Goal: Task Accomplishment & Management: Use online tool/utility

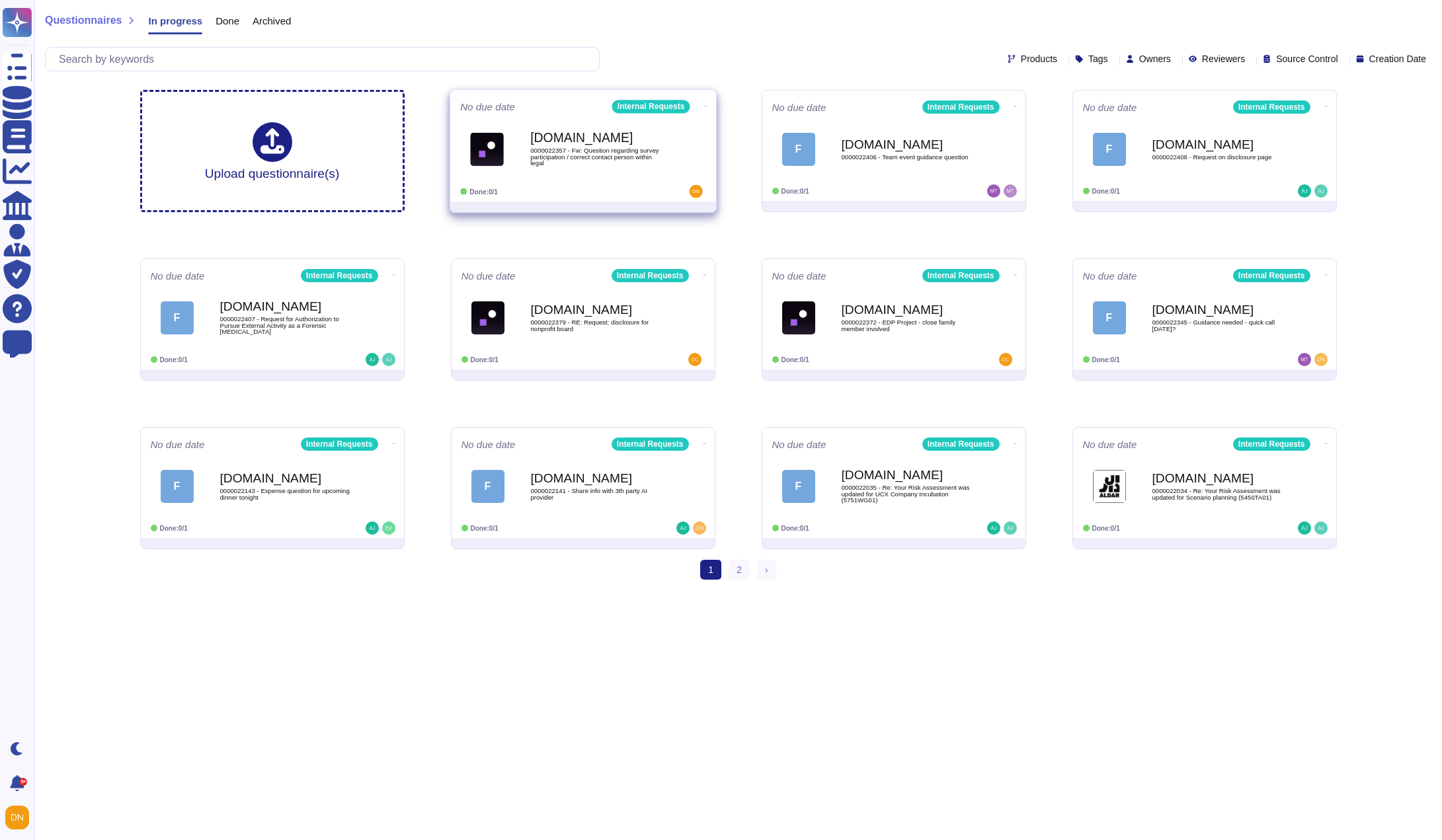
click at [575, 139] on b "[DOMAIN_NAME]" at bounding box center [597, 137] width 134 height 13
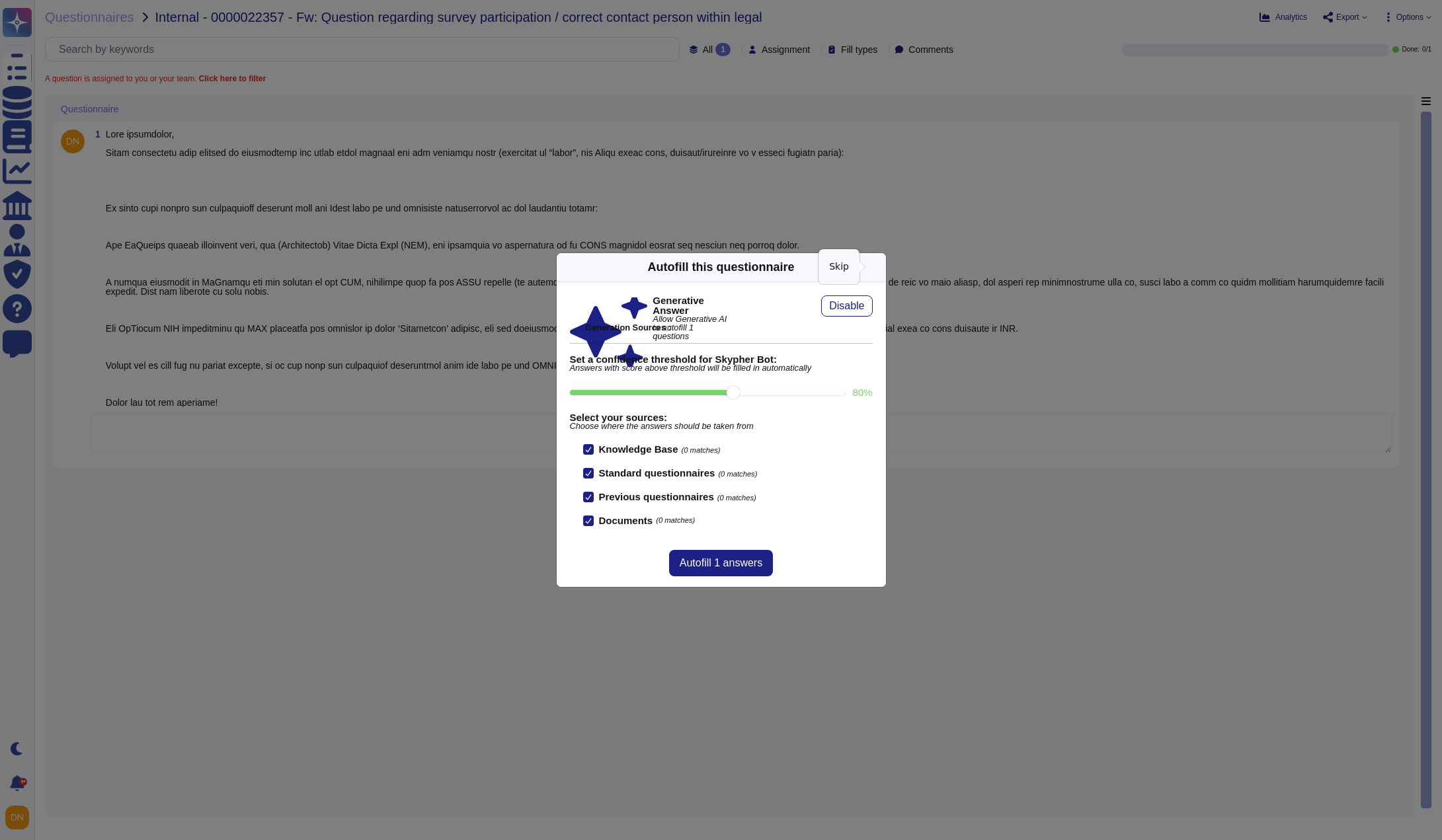
click at [878, 267] on icon at bounding box center [878, 267] width 0 height 0
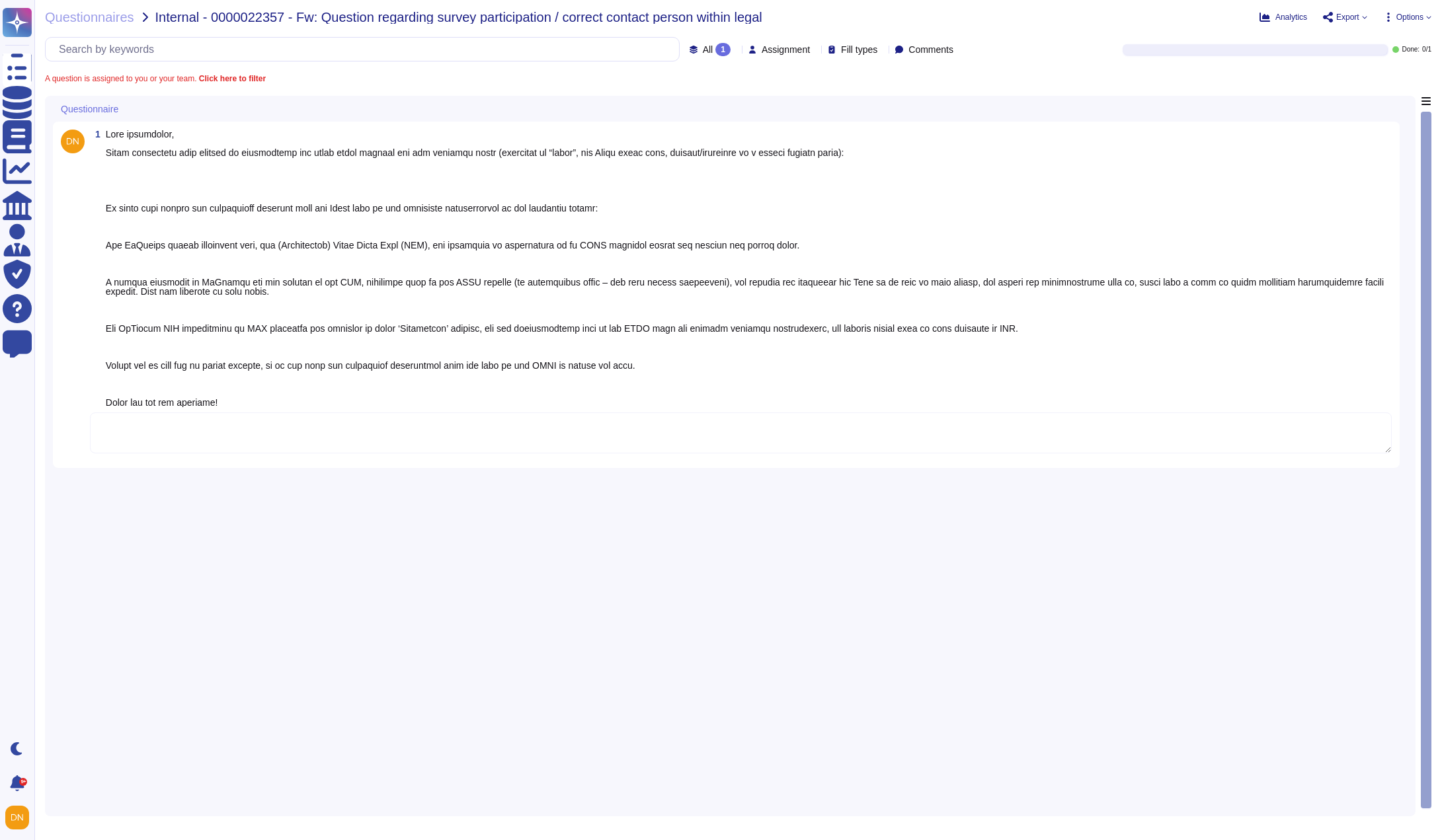
click at [328, 422] on textarea at bounding box center [740, 433] width 1301 height 41
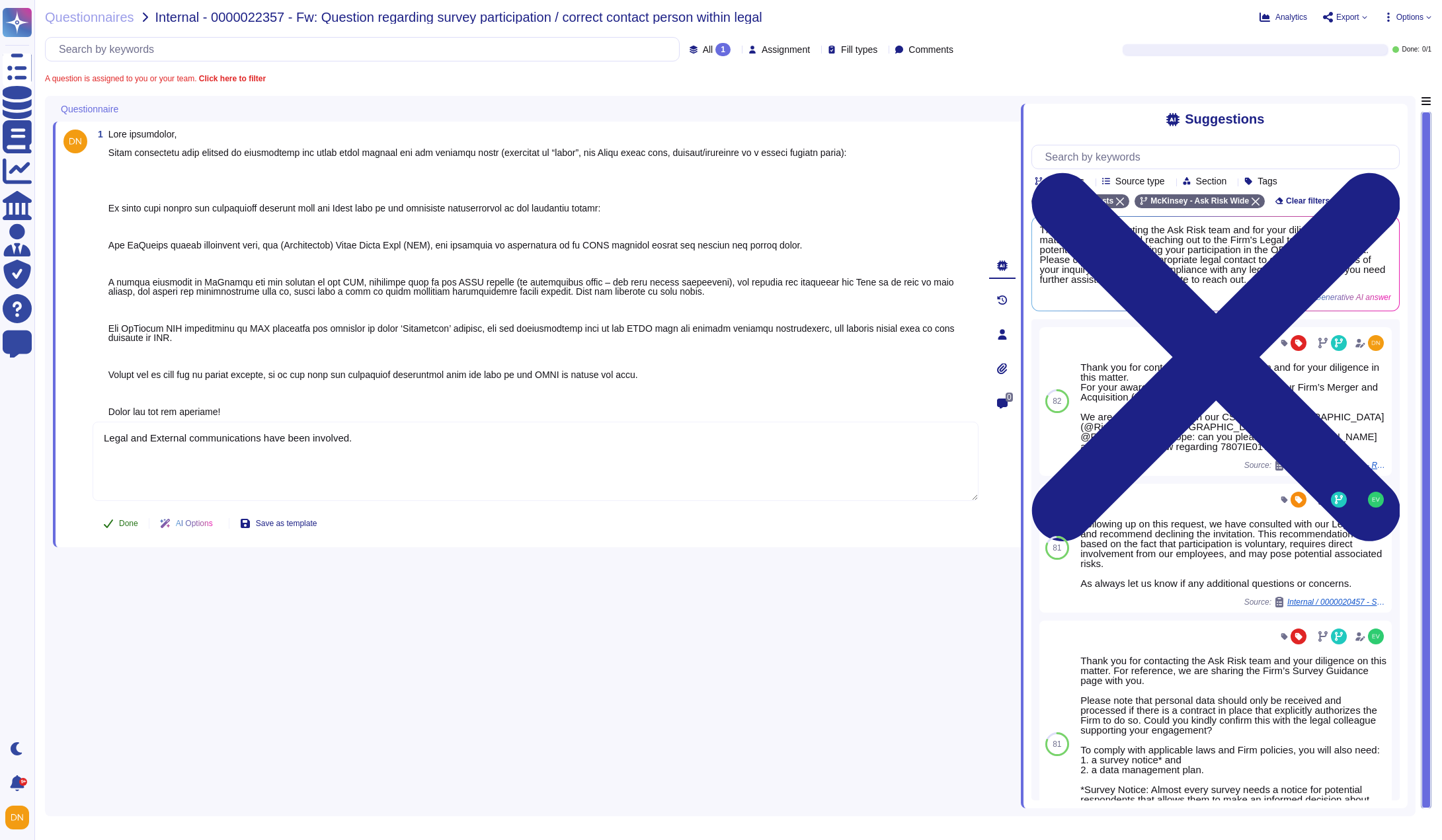
type textarea "Legal and External communications have been involved."
click at [126, 520] on span "Done" at bounding box center [128, 524] width 19 height 8
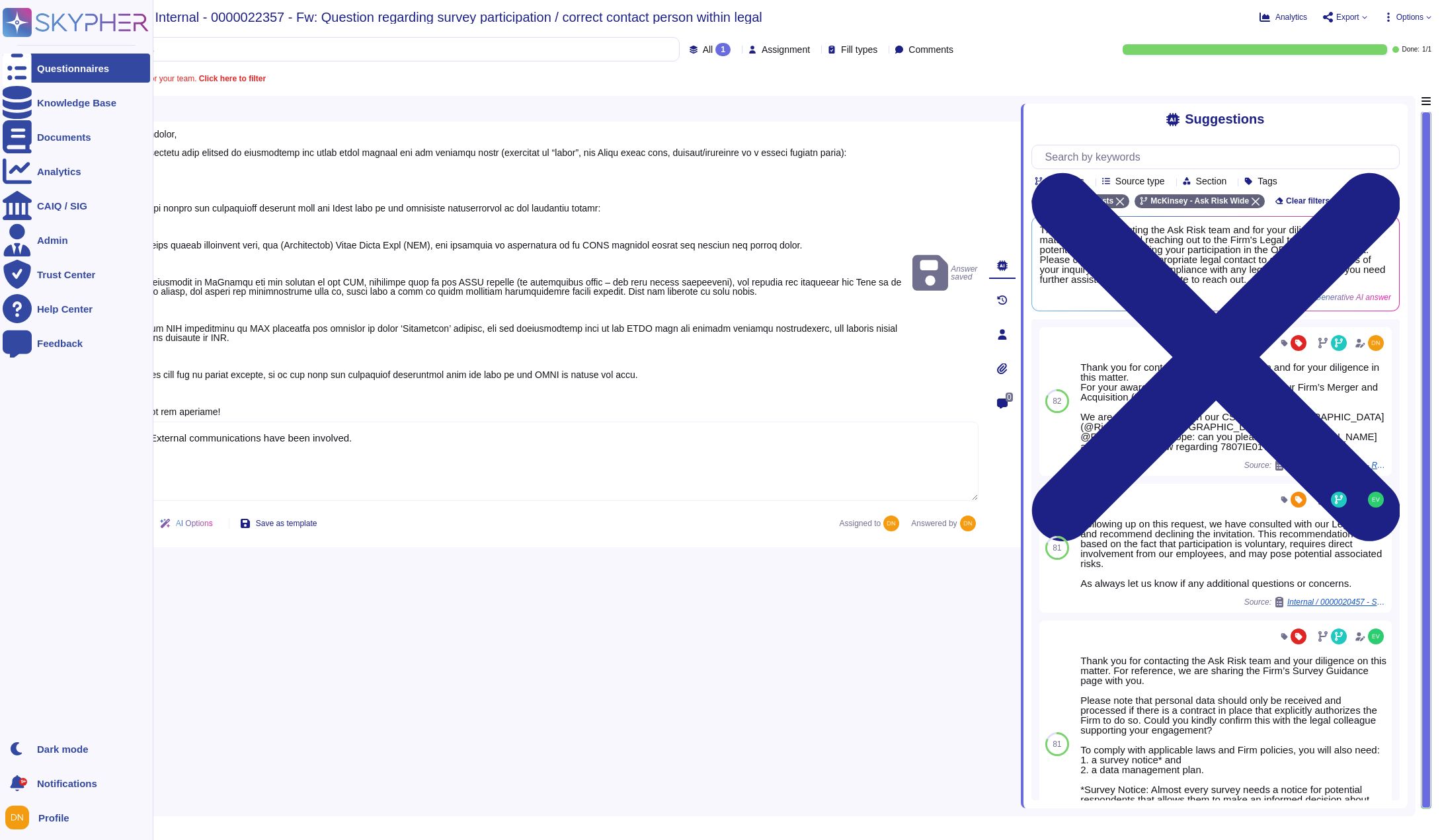
click at [16, 68] on icon at bounding box center [16, 68] width 29 height 39
